Goal: Information Seeking & Learning: Learn about a topic

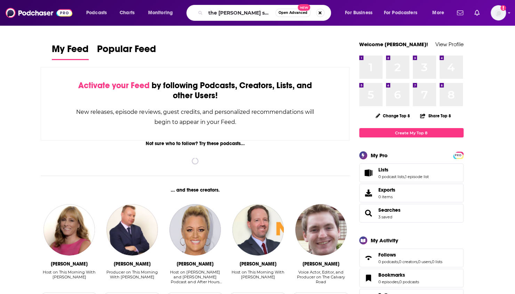
type input "the [PERSON_NAME] show"
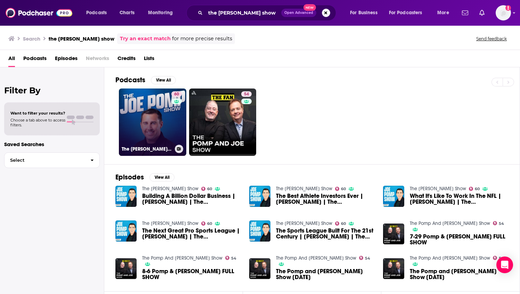
click at [154, 115] on link "60 The [PERSON_NAME] Show" at bounding box center [152, 122] width 67 height 67
